Goal: Transaction & Acquisition: Purchase product/service

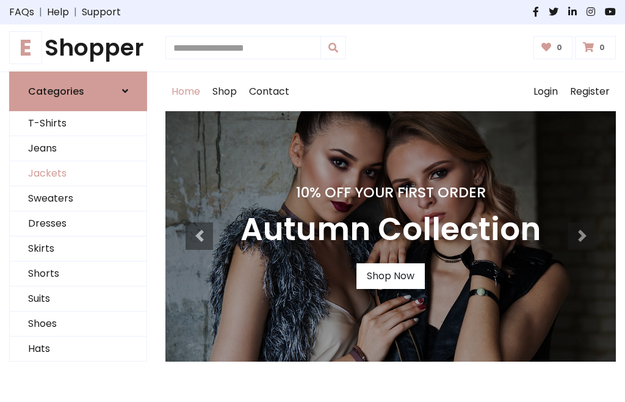
click at [78, 173] on link "Jackets" at bounding box center [78, 173] width 137 height 25
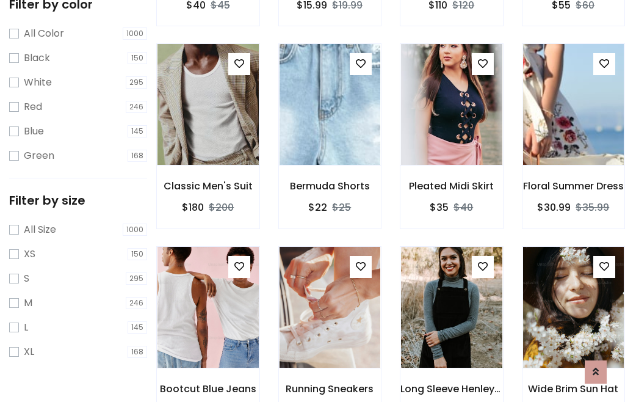
scroll to position [113, 0]
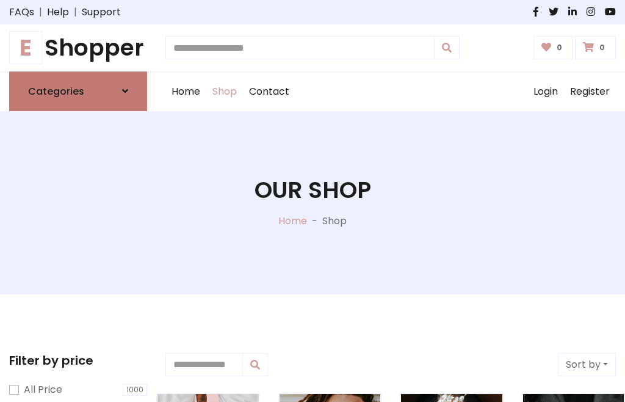
click at [78, 91] on h6 "Categories" at bounding box center [56, 91] width 56 height 12
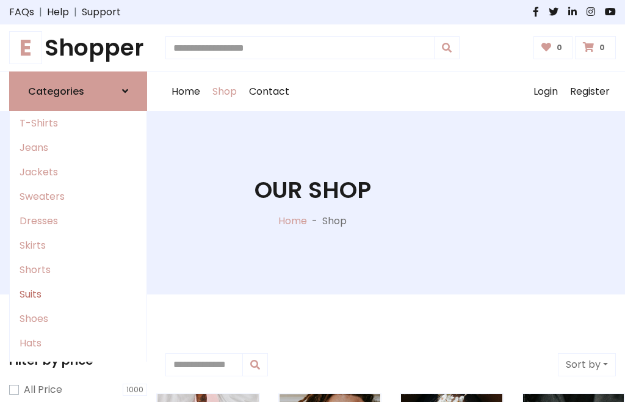
click at [78, 294] on link "Suits" at bounding box center [78, 294] width 137 height 24
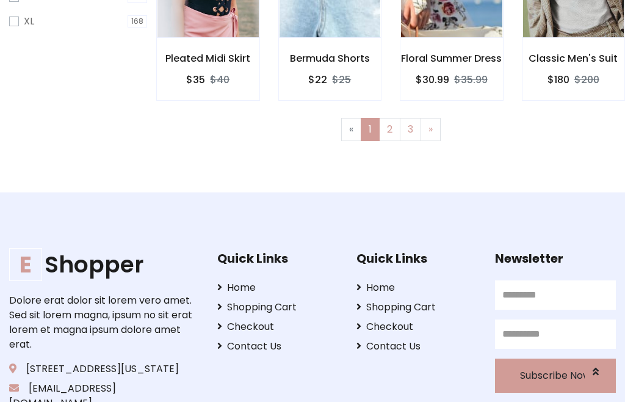
scroll to position [62, 0]
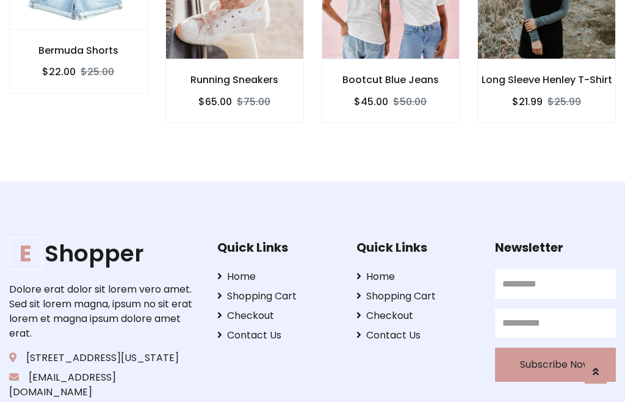
scroll to position [1141, 0]
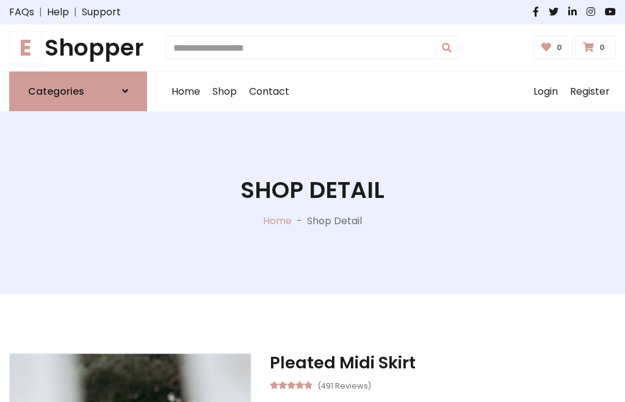
scroll to position [1140, 0]
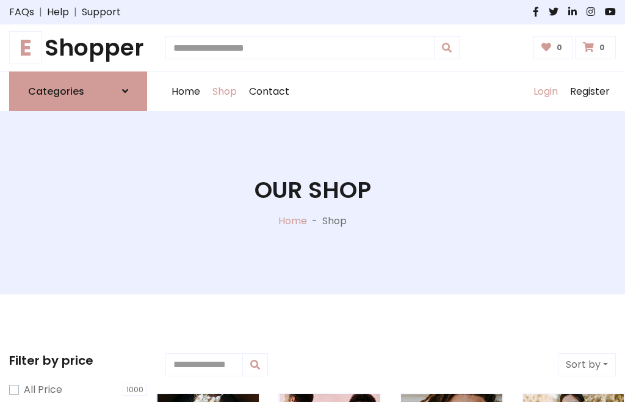
click at [545, 91] on link "Login" at bounding box center [545, 91] width 37 height 39
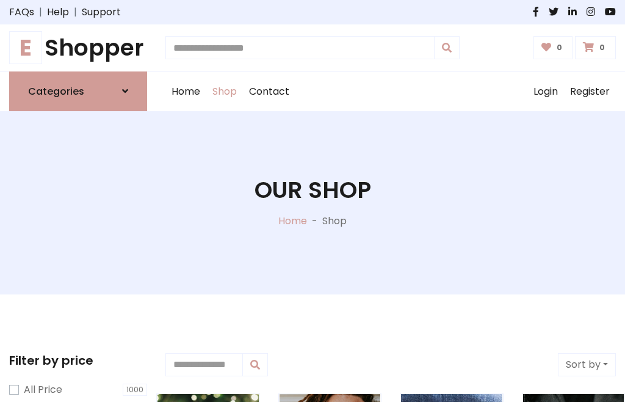
scroll to position [62, 0]
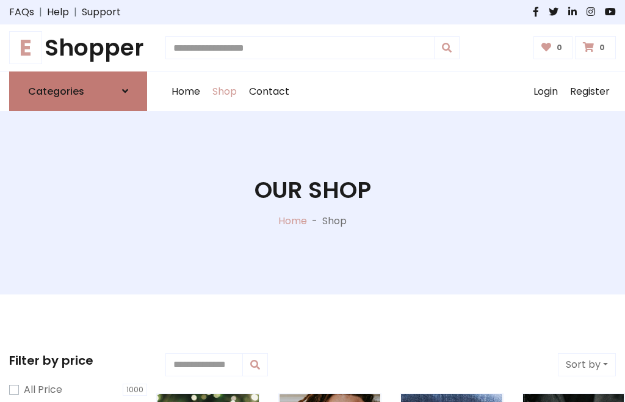
click at [125, 91] on icon at bounding box center [125, 91] width 6 height 10
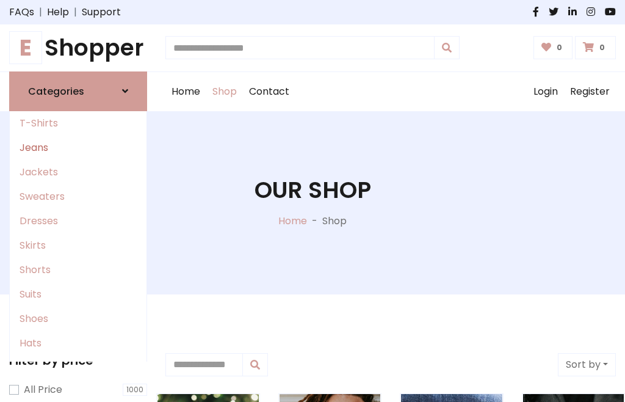
click at [78, 147] on link "Jeans" at bounding box center [78, 147] width 137 height 24
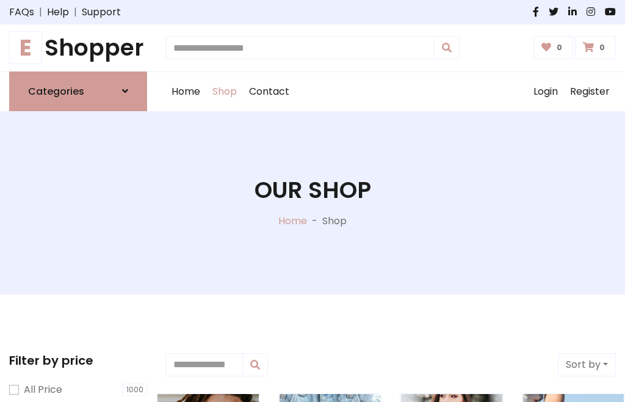
scroll to position [62, 0]
